Goal: Information Seeking & Learning: Learn about a topic

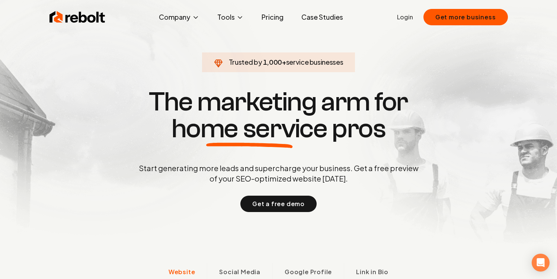
click at [278, 18] on link "Pricing" at bounding box center [272, 17] width 34 height 15
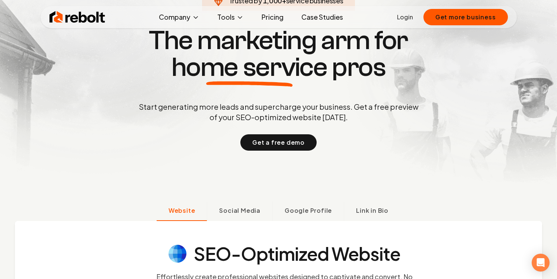
scroll to position [27, 0]
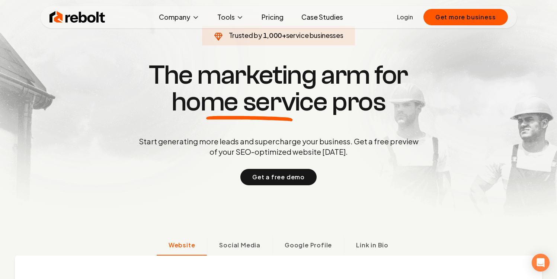
click at [272, 19] on link "Pricing" at bounding box center [272, 17] width 34 height 15
